Goal: Information Seeking & Learning: Learn about a topic

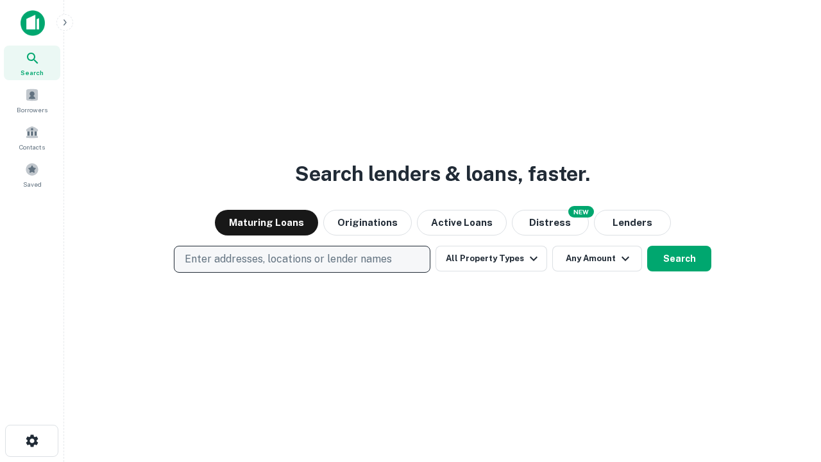
click at [301, 259] on p "Enter addresses, locations or lender names" at bounding box center [288, 258] width 207 height 15
type input "**********"
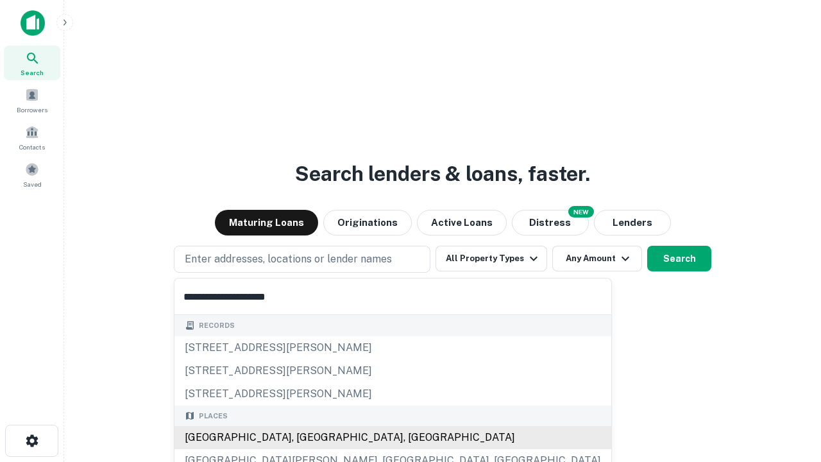
click at [307, 437] on div "[GEOGRAPHIC_DATA], [GEOGRAPHIC_DATA], [GEOGRAPHIC_DATA]" at bounding box center [392, 437] width 437 height 23
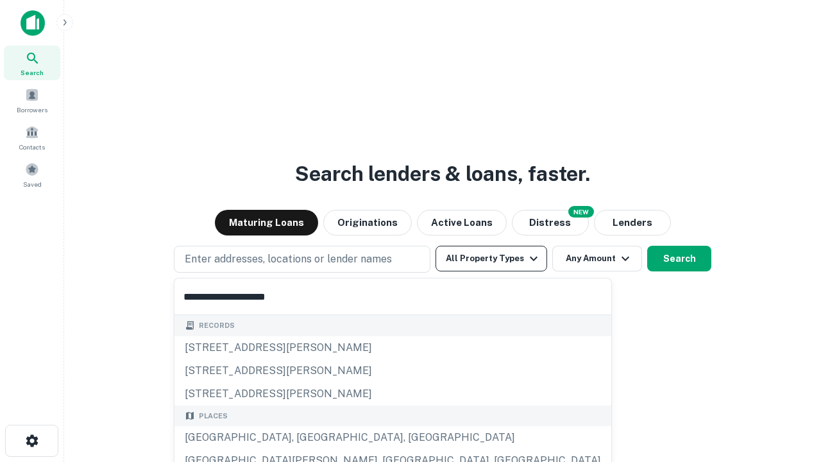
click at [491, 258] on button "All Property Types" at bounding box center [492, 259] width 112 height 26
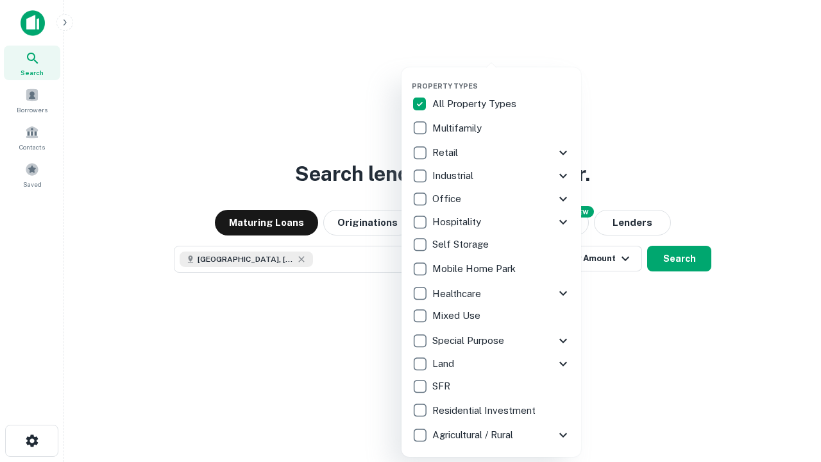
click at [502, 78] on button "button" at bounding box center [502, 78] width 180 height 1
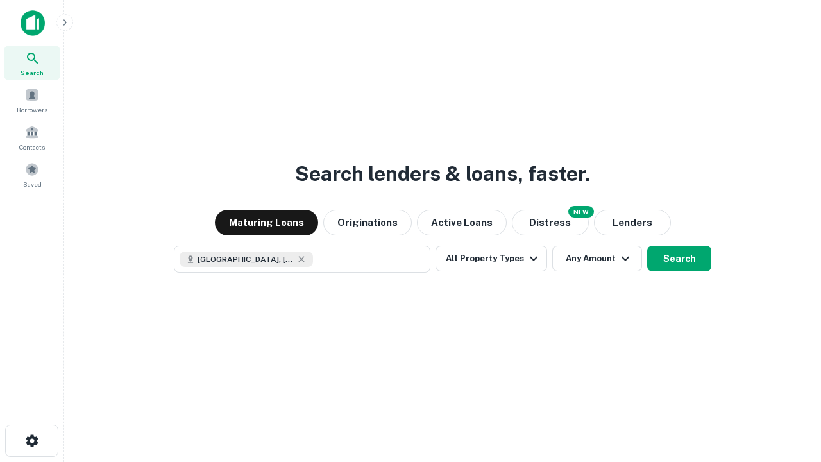
scroll to position [21, 0]
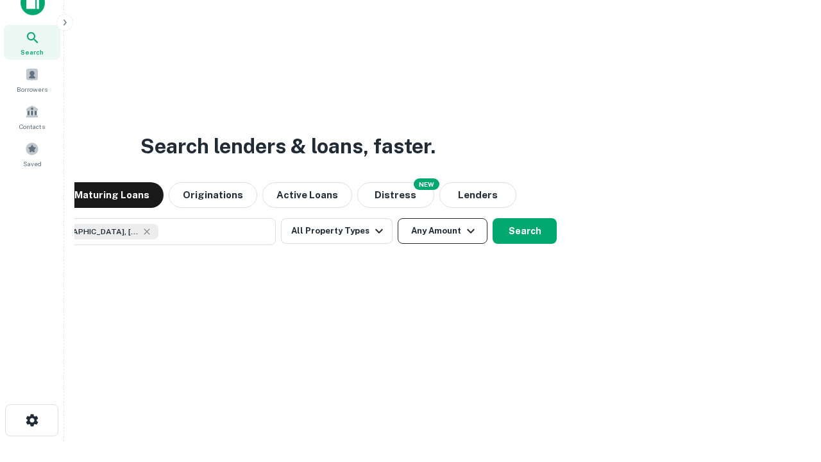
click at [398, 218] on button "Any Amount" at bounding box center [443, 231] width 90 height 26
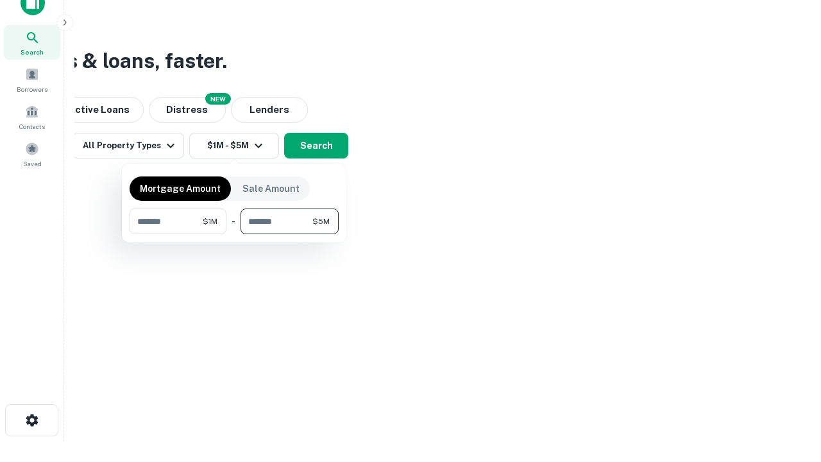
type input "*******"
click at [234, 234] on button "button" at bounding box center [234, 234] width 209 height 1
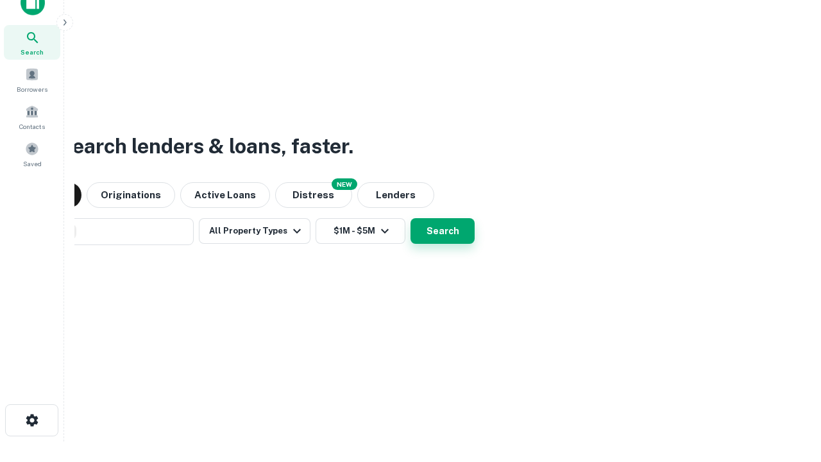
click at [410, 218] on button "Search" at bounding box center [442, 231] width 64 height 26
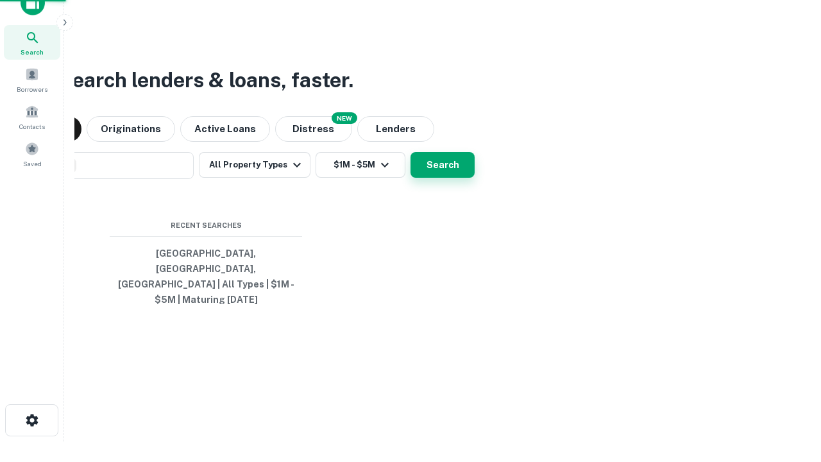
scroll to position [42, 363]
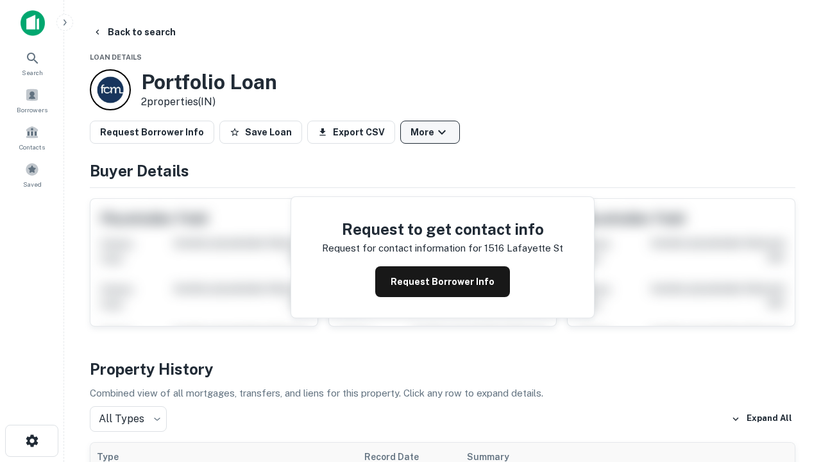
click at [430, 132] on button "More" at bounding box center [430, 132] width 60 height 23
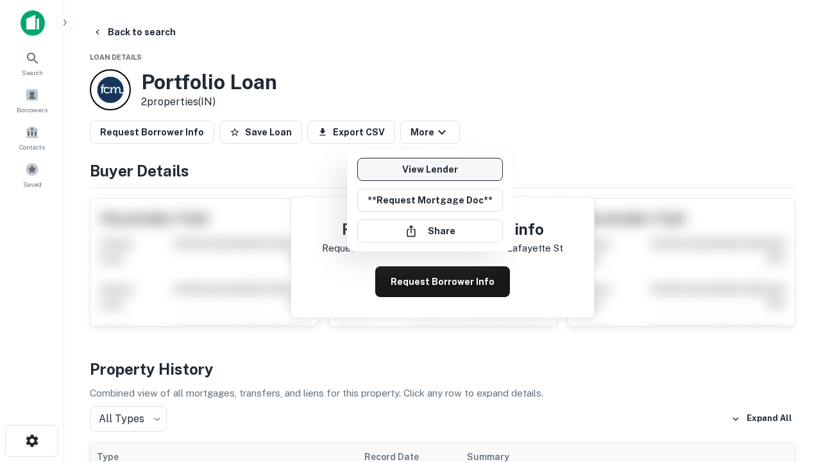
click at [430, 169] on link "View Lender" at bounding box center [430, 169] width 146 height 23
